Goal: Transaction & Acquisition: Purchase product/service

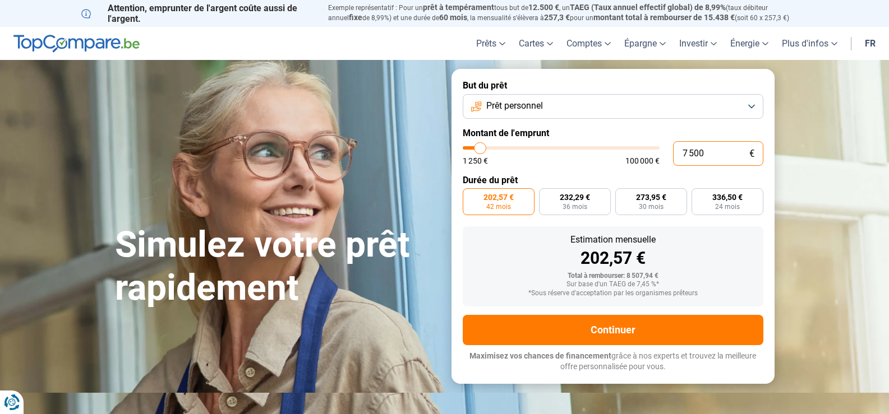
type input "750"
type input "1250"
type input "75"
type input "1250"
type input "7"
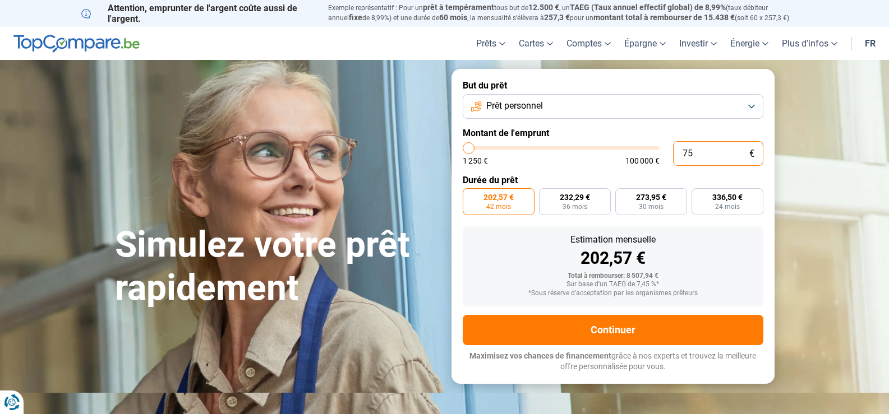
type input "1250"
type input "0"
type input "1250"
type input "9"
type input "1250"
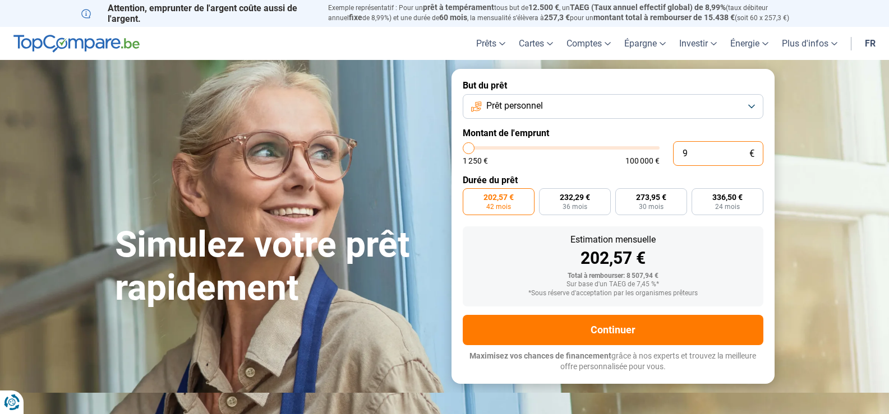
type input "90"
type input "1250"
type input "900"
type input "1250"
type input "9 000"
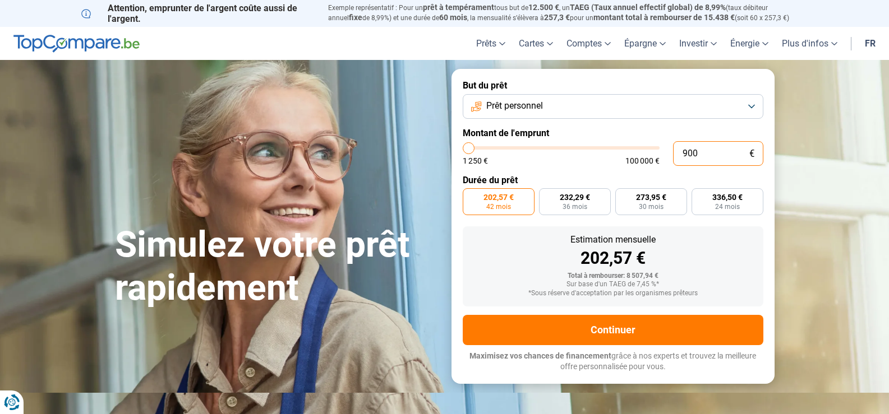
type input "9000"
radio input "false"
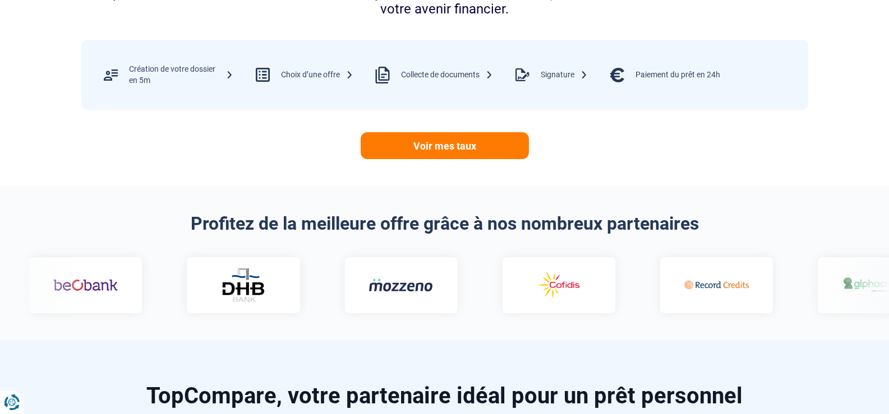
scroll to position [561, 0]
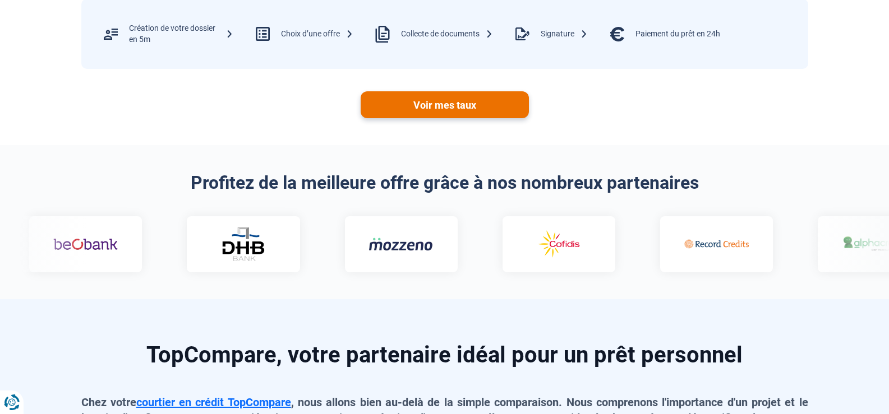
type input "9 000"
click at [428, 118] on link "Voir mes taux" at bounding box center [444, 104] width 168 height 27
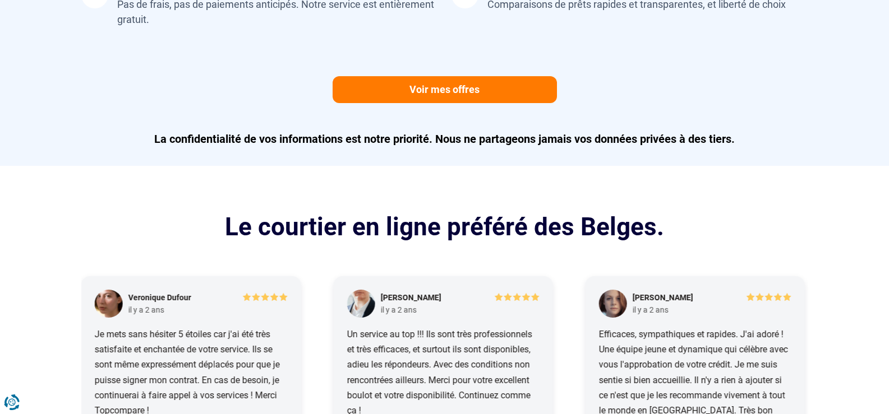
scroll to position [1121, 0]
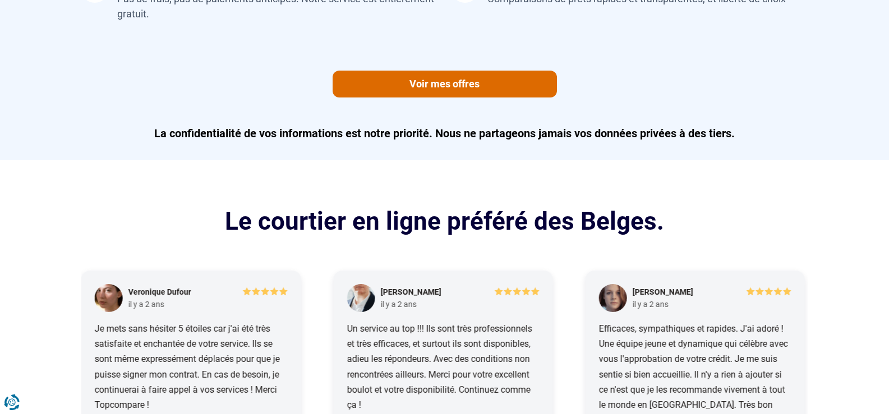
click at [431, 98] on link "Voir mes offres" at bounding box center [444, 84] width 224 height 27
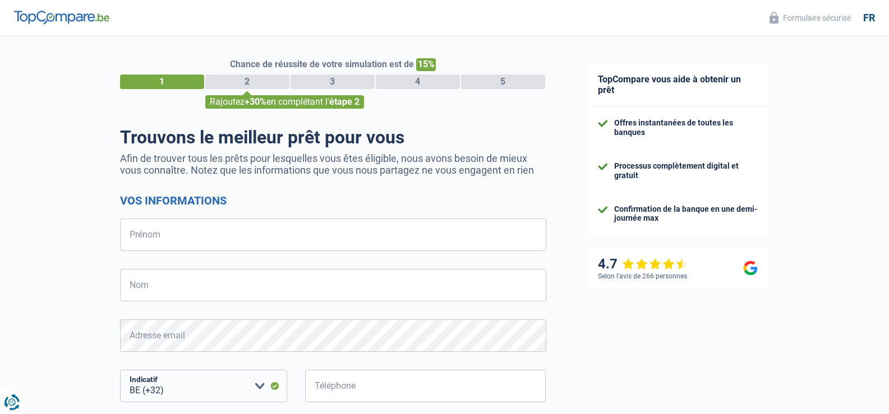
select select "32"
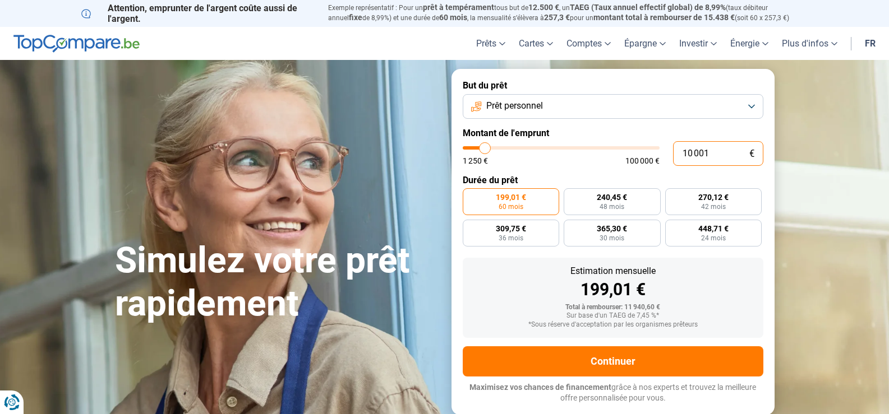
click at [718, 166] on input "10 001" at bounding box center [718, 153] width 90 height 25
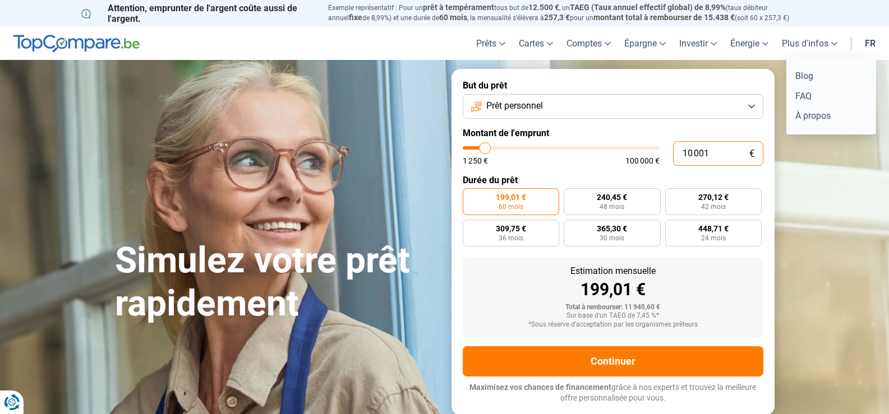
type input "1 000"
type input "1250"
type input "100"
type input "1250"
type input "10"
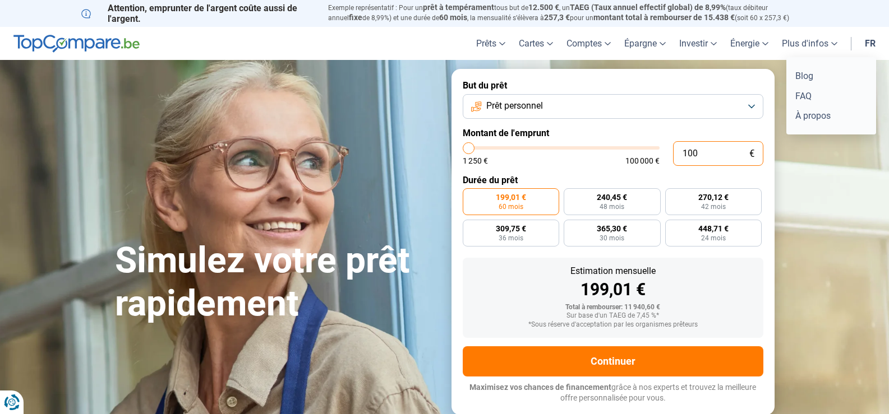
type input "1250"
type input "1"
type input "1250"
type input "0"
type input "1250"
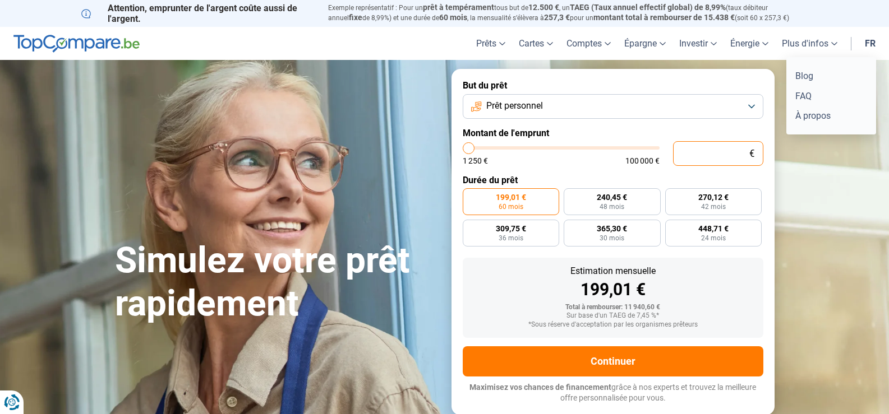
type input "1 250"
type input "1250"
radio input "true"
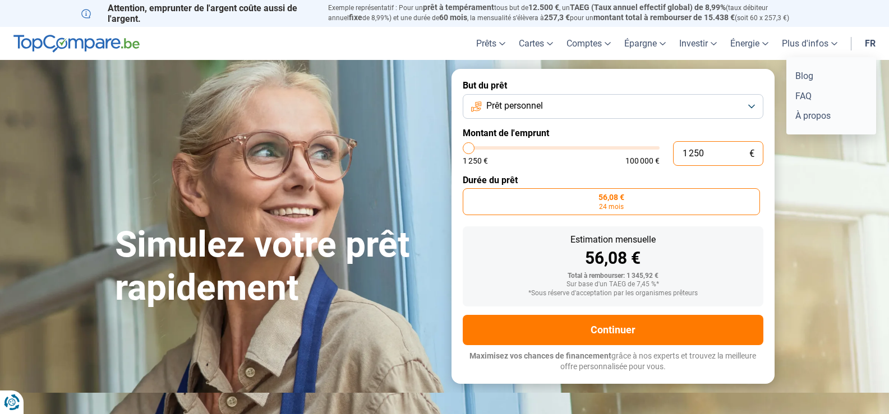
type input "12 507"
type input "12500"
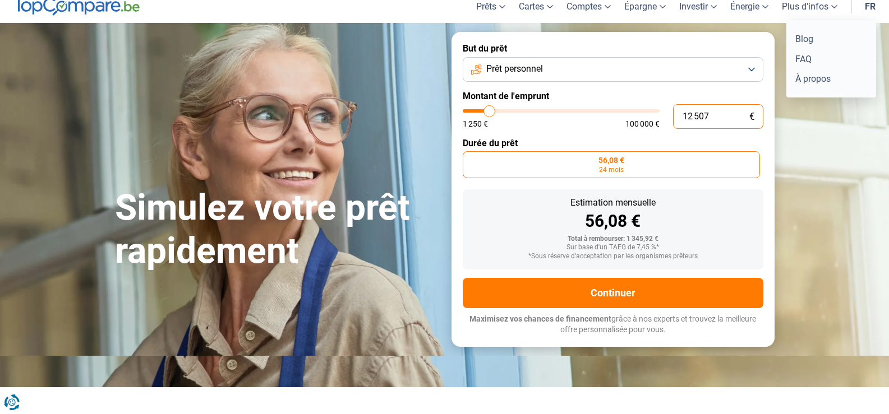
type input "125 075"
type input "100000"
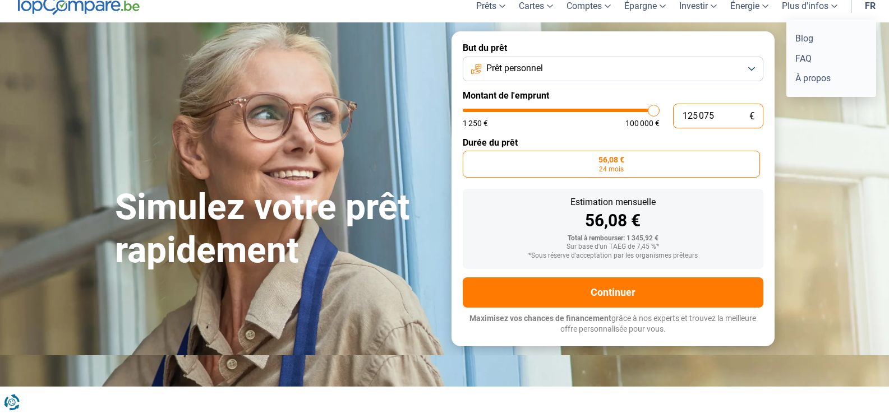
type input "100 000"
type input "100000"
radio input "false"
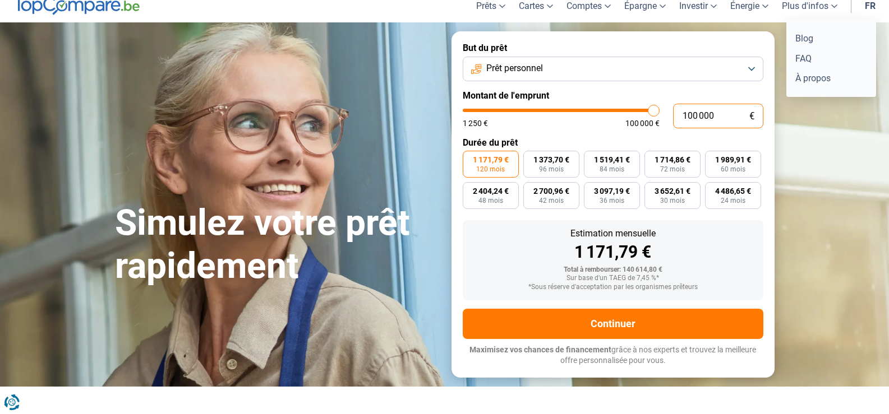
type input "10 000"
type input "10000"
type input "1 000"
type input "1250"
type input "100"
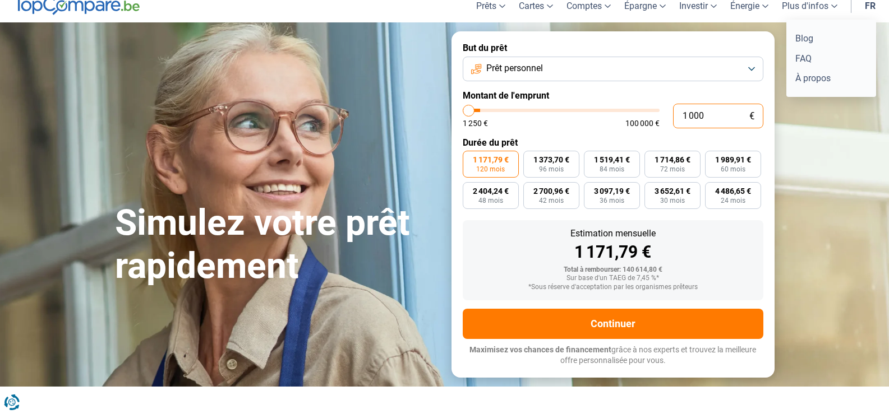
type input "1250"
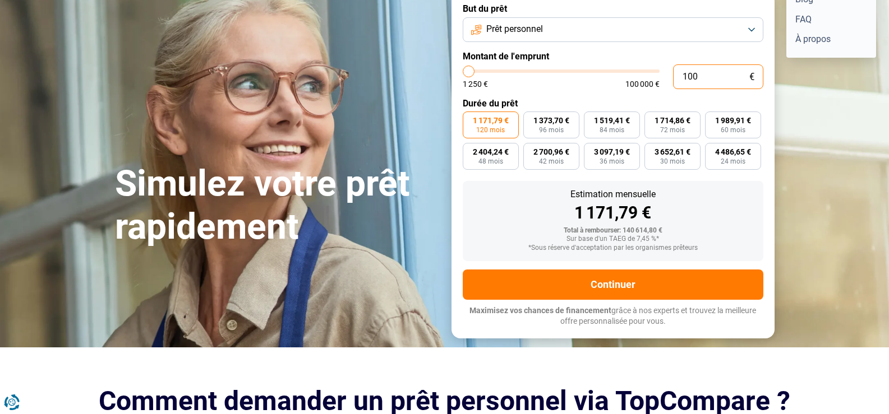
type input "10"
type input "1250"
type input "1"
type input "1250"
type input "0"
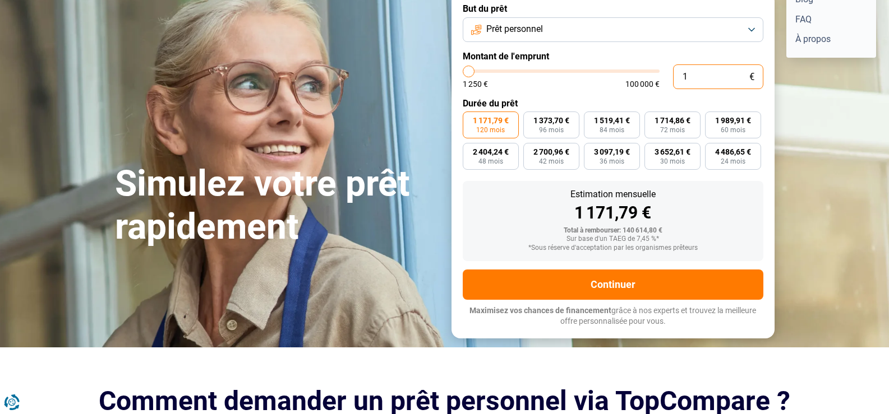
type input "1250"
type input "7"
type input "1250"
type input "75"
type input "1250"
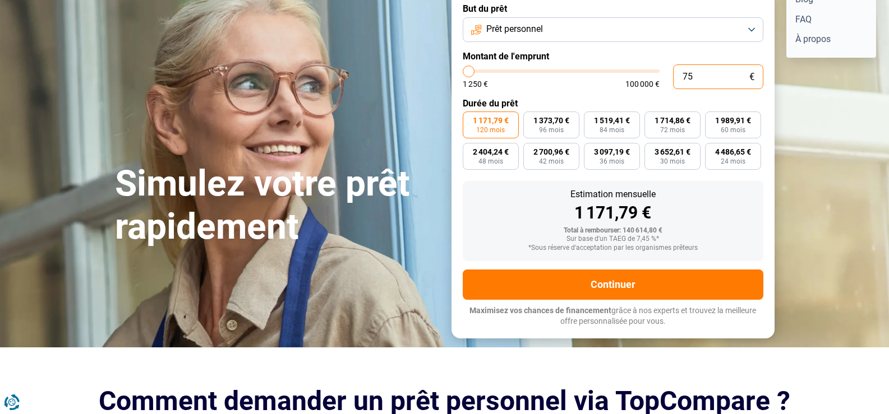
type input "750"
type input "1250"
type input "7 500"
type input "7500"
radio input "true"
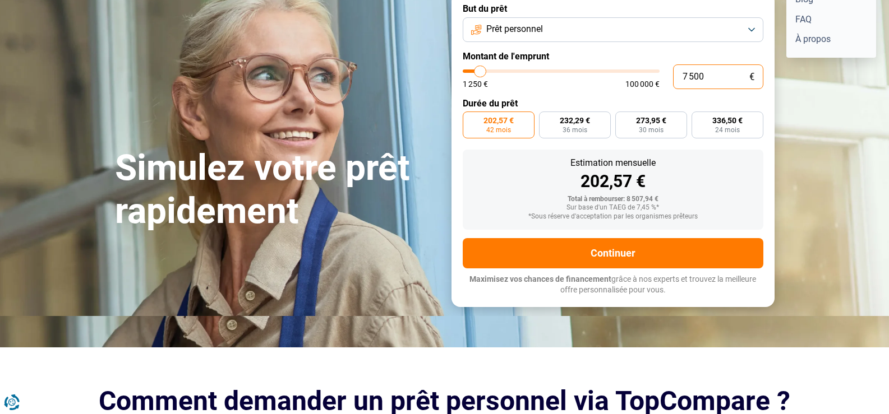
scroll to position [38, 0]
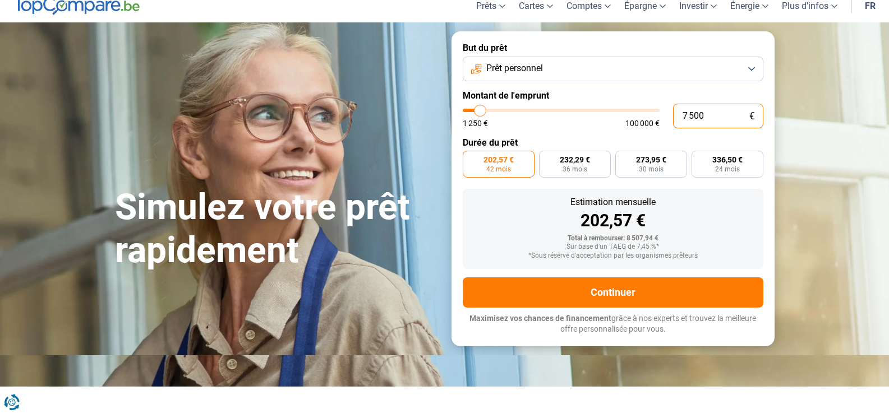
type input "7 500"
